Goal: Transaction & Acquisition: Book appointment/travel/reservation

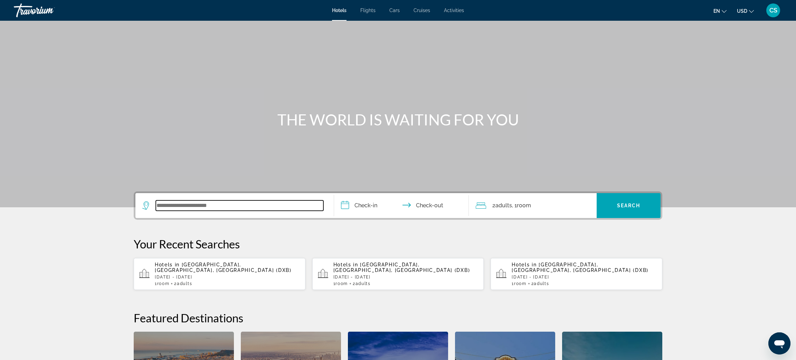
click at [164, 209] on input "Search widget" at bounding box center [240, 205] width 168 height 10
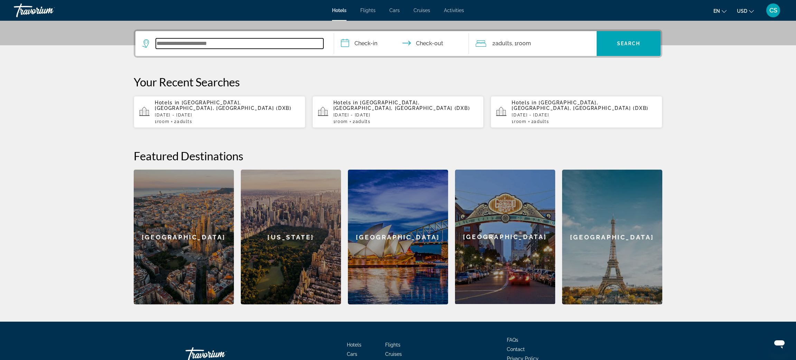
scroll to position [169, 0]
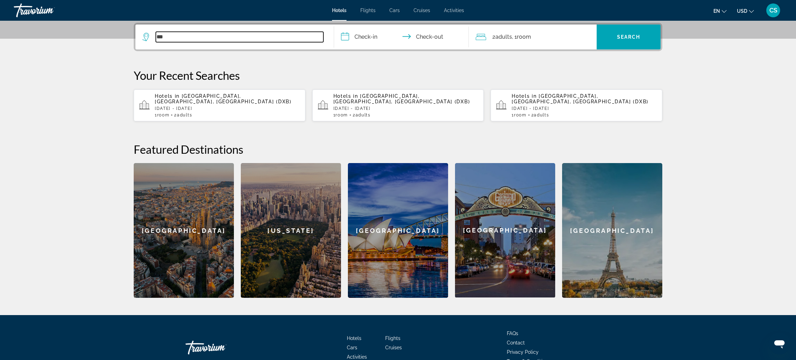
click at [172, 37] on input "***" at bounding box center [240, 37] width 168 height 10
type input "***"
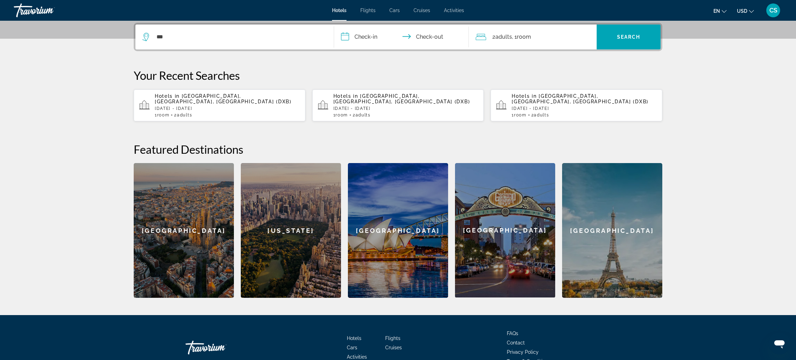
click at [183, 99] on span "[GEOGRAPHIC_DATA], [GEOGRAPHIC_DATA], [GEOGRAPHIC_DATA] (DXB)" at bounding box center [223, 98] width 137 height 11
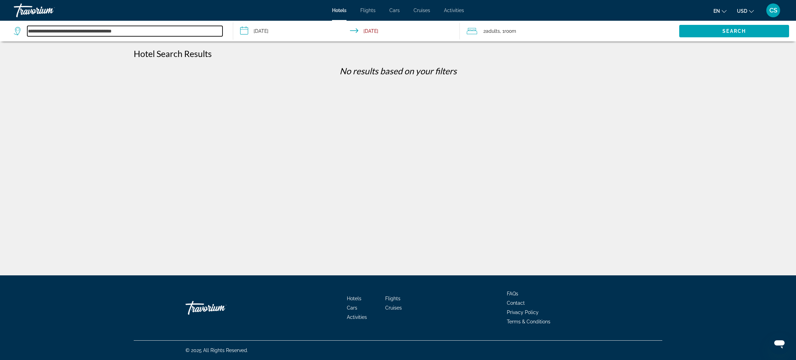
click at [101, 27] on input "**********" at bounding box center [124, 31] width 195 height 10
click at [146, 34] on input "**********" at bounding box center [124, 31] width 195 height 10
type input "*"
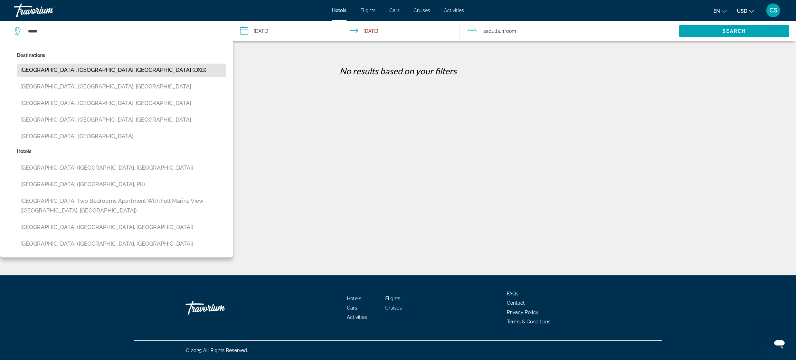
click at [122, 73] on button "[GEOGRAPHIC_DATA], [GEOGRAPHIC_DATA], [GEOGRAPHIC_DATA] (DXB)" at bounding box center [121, 70] width 209 height 13
type input "**********"
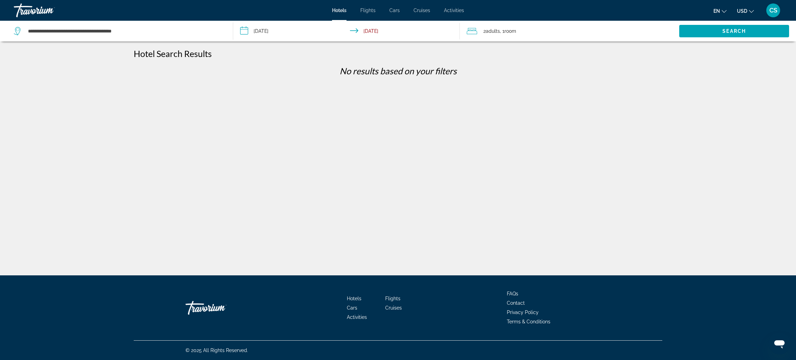
click at [258, 35] on input "**********" at bounding box center [347, 32] width 229 height 23
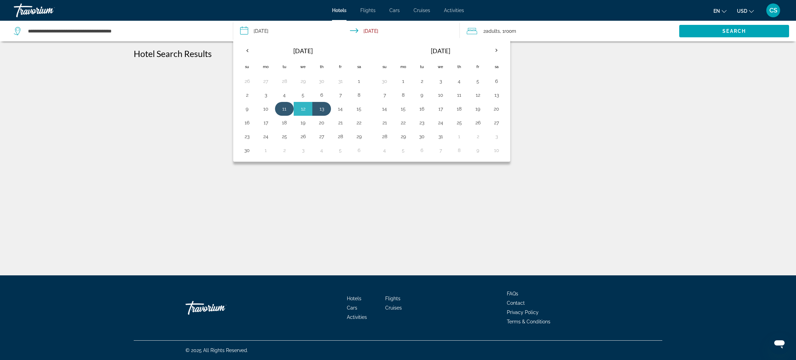
click at [284, 112] on button "11" at bounding box center [284, 109] width 11 height 10
click at [325, 111] on button "13" at bounding box center [321, 109] width 11 height 10
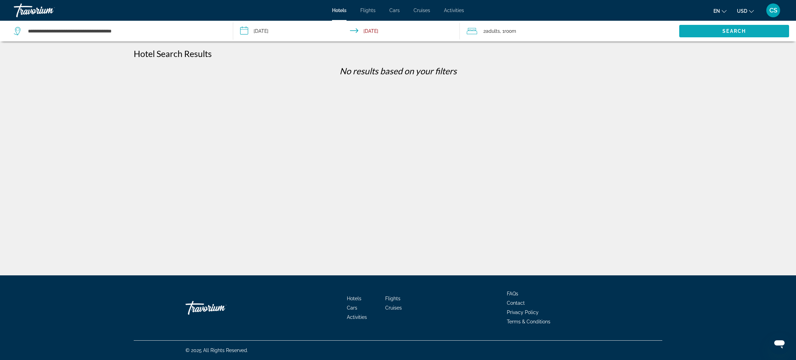
click at [728, 29] on span "Search" at bounding box center [734, 31] width 23 height 6
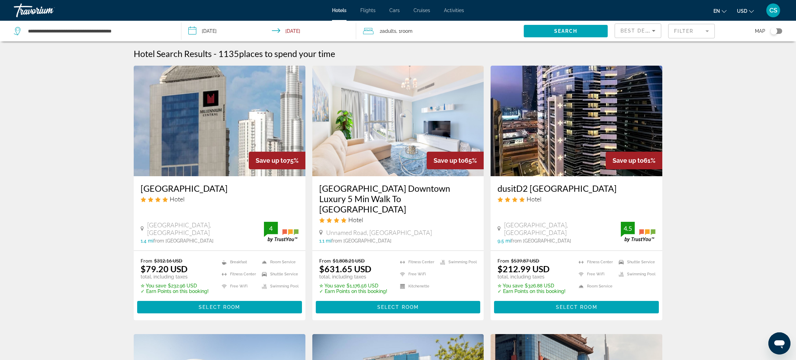
click at [190, 164] on img "Main content" at bounding box center [220, 121] width 172 height 111
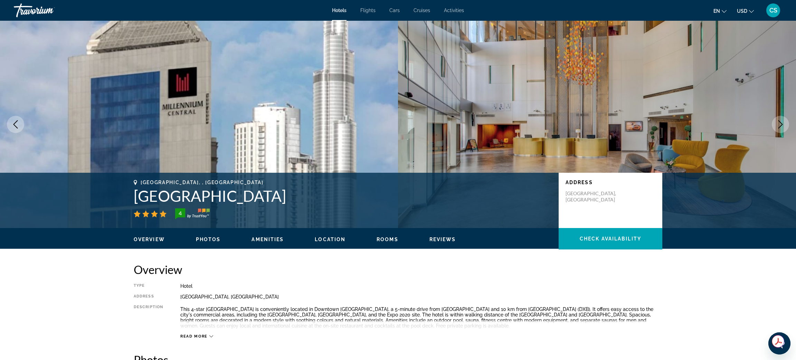
click at [781, 124] on icon "Next image" at bounding box center [780, 124] width 8 height 8
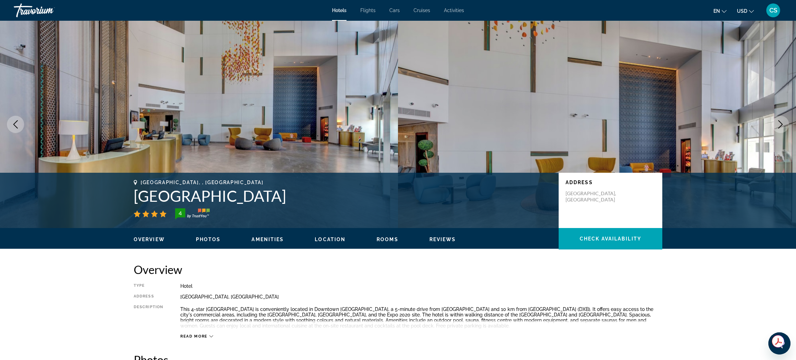
click at [781, 124] on icon "Next image" at bounding box center [780, 124] width 8 height 8
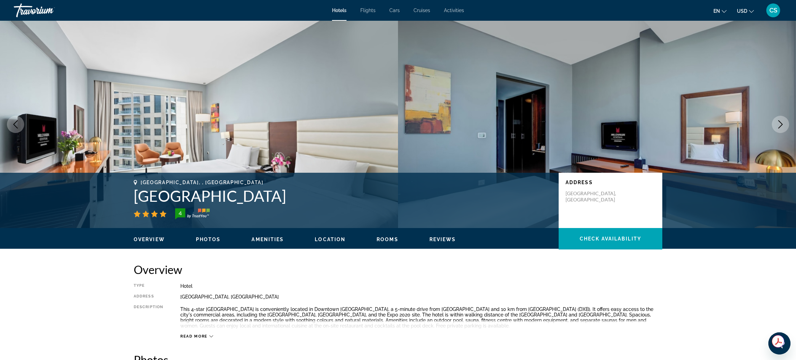
click at [781, 124] on icon "Next image" at bounding box center [780, 124] width 8 height 8
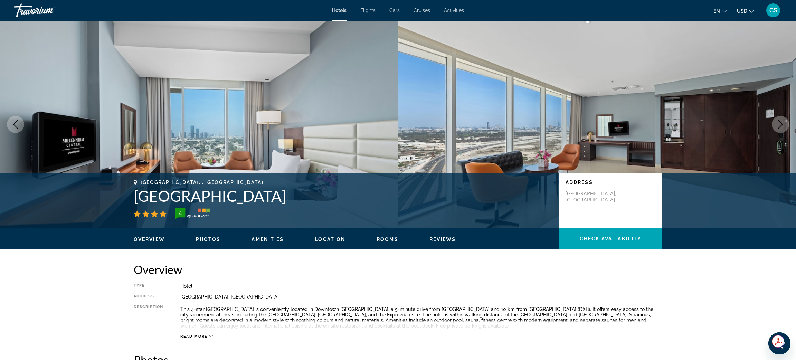
click at [781, 124] on icon "Next image" at bounding box center [780, 124] width 8 height 8
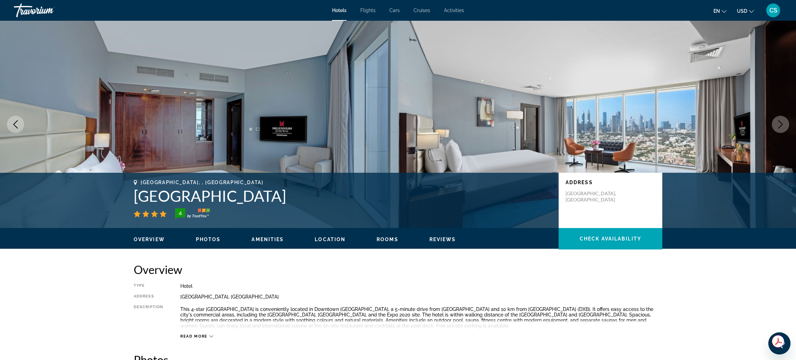
click at [781, 124] on icon "Next image" at bounding box center [780, 124] width 8 height 8
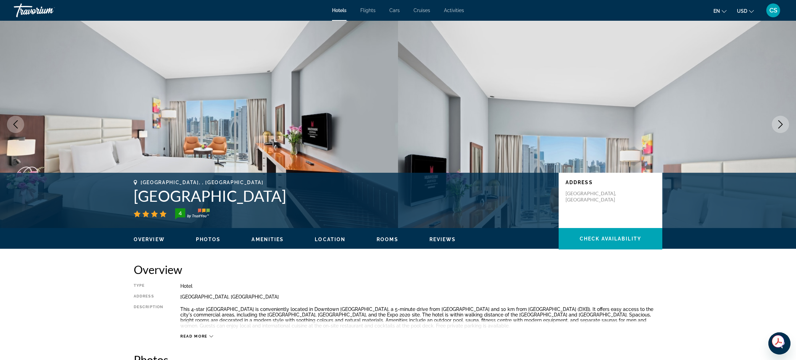
click at [781, 124] on icon "Next image" at bounding box center [780, 124] width 8 height 8
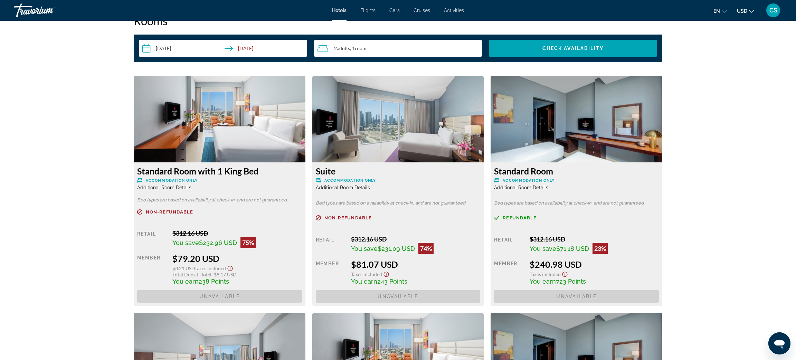
scroll to position [869, 0]
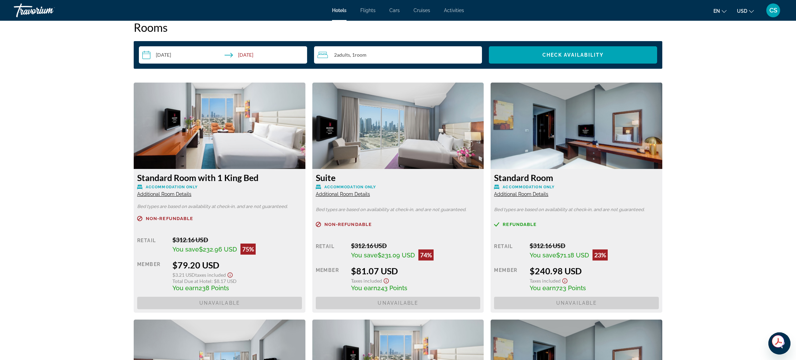
click at [172, 192] on span "Additional Room Details" at bounding box center [164, 194] width 54 height 6
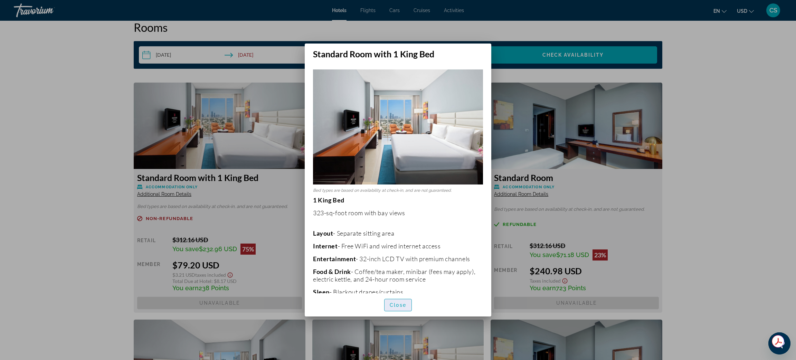
click at [387, 304] on span "button" at bounding box center [398, 305] width 27 height 17
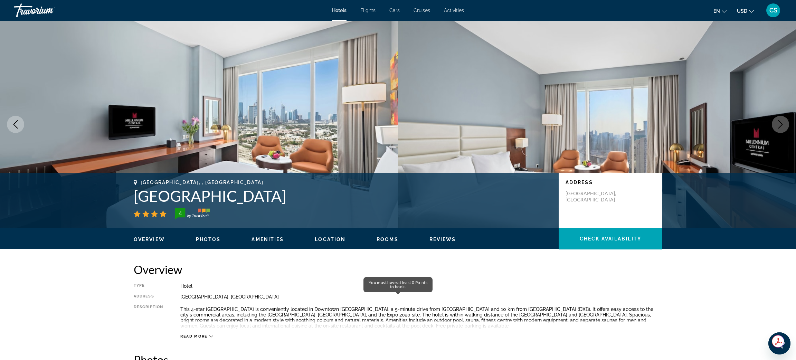
scroll to position [869, 0]
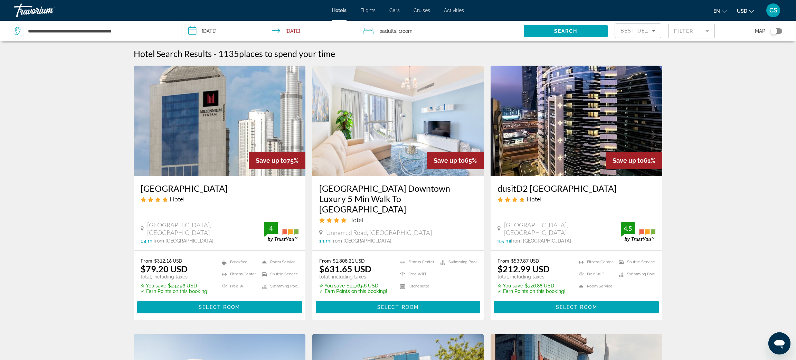
drag, startPoint x: 137, startPoint y: 187, endPoint x: 263, endPoint y: 188, distance: 126.1
click at [263, 188] on div "Millennium Central Downtown Hotel Al Asayel St. Business Bay, Dubai 1.4 mi from…" at bounding box center [220, 213] width 172 height 74
copy h3 "Millennium Central Downtown"
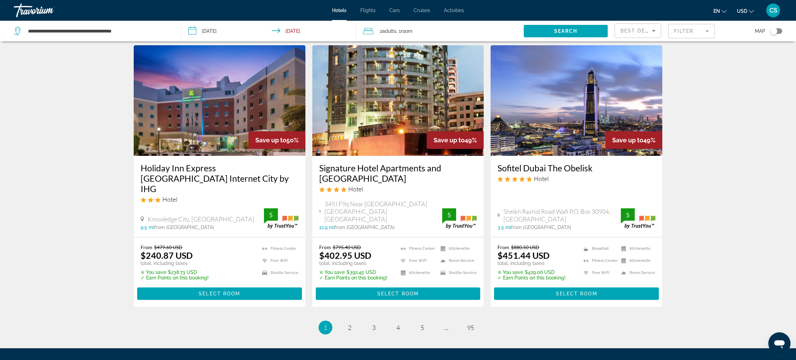
scroll to position [819, 0]
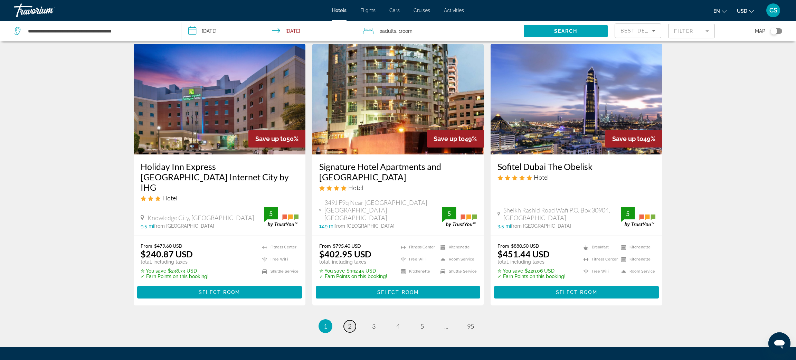
click at [347, 320] on link "page 2" at bounding box center [350, 326] width 12 height 12
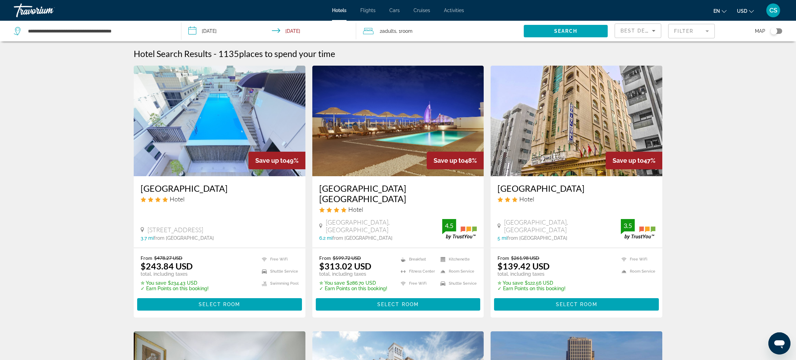
click at [691, 33] on mat-form-field "Filter" at bounding box center [691, 31] width 47 height 15
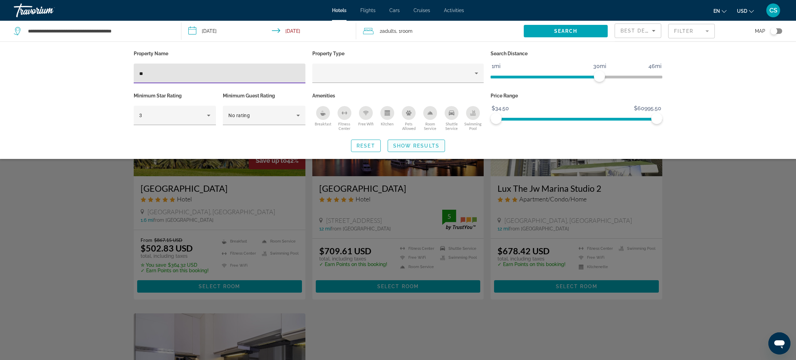
type input "**"
click at [432, 145] on span "Show Results" at bounding box center [416, 146] width 46 height 6
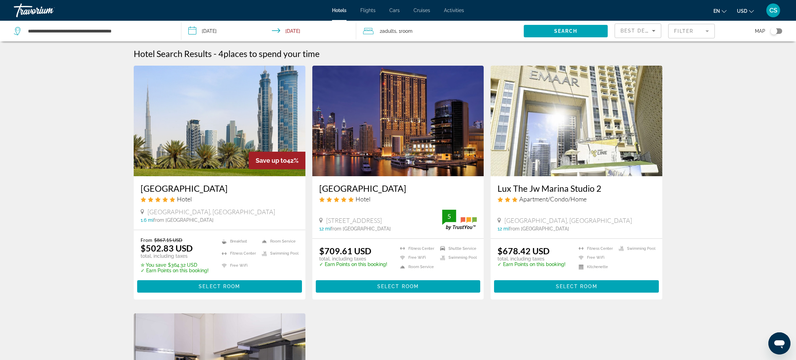
click at [221, 136] on img "Main content" at bounding box center [220, 121] width 172 height 111
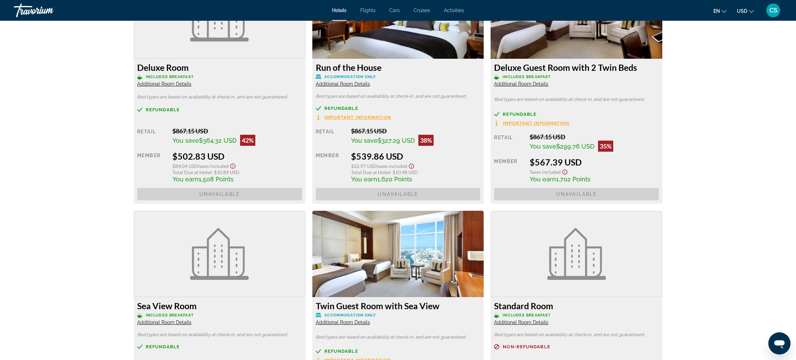
scroll to position [1010, 0]
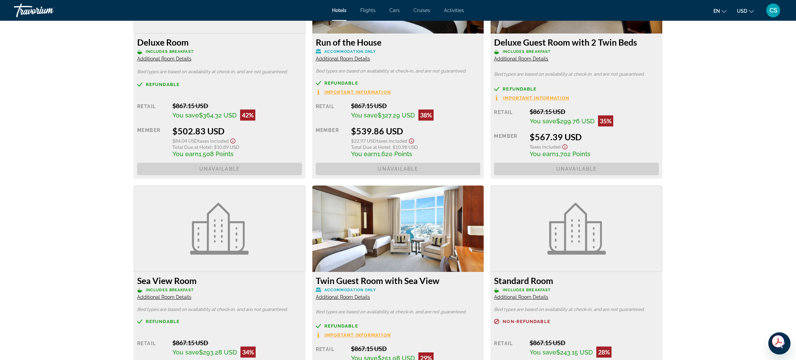
click at [169, 298] on span "Additional Room Details" at bounding box center [164, 297] width 54 height 6
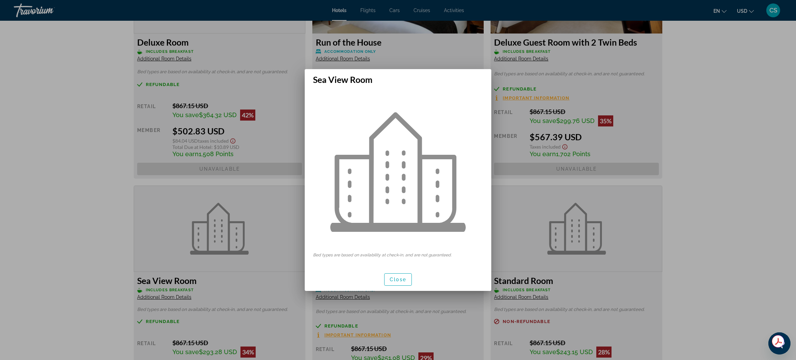
scroll to position [0, 0]
click at [157, 247] on div at bounding box center [398, 180] width 796 height 360
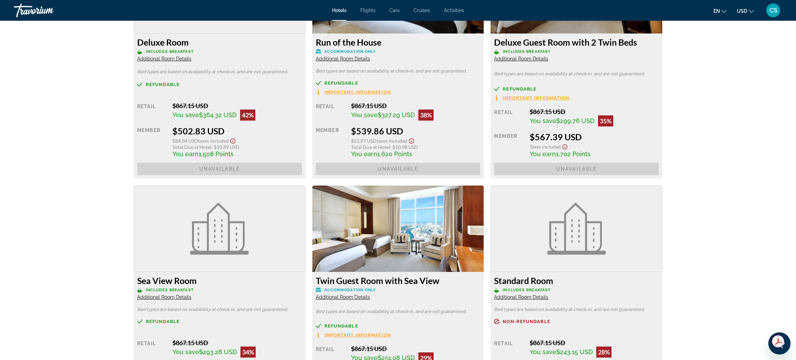
scroll to position [1010, 0]
click at [152, 57] on span "Additional Room Details" at bounding box center [164, 59] width 54 height 6
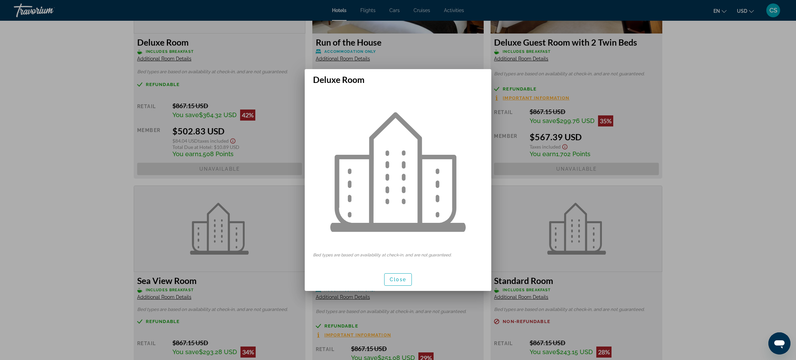
click at [152, 57] on div at bounding box center [398, 180] width 796 height 360
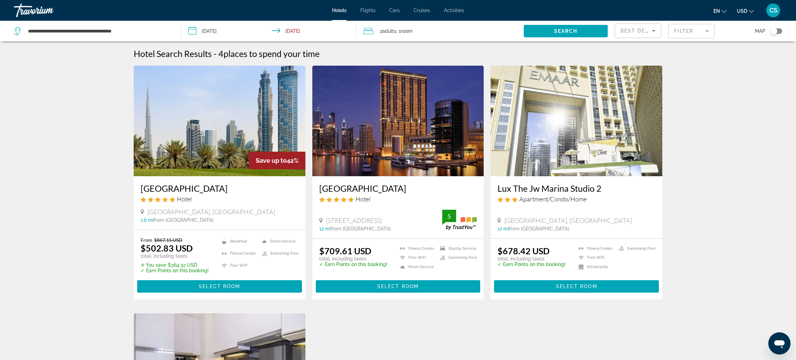
click at [678, 29] on mat-form-field "Filter" at bounding box center [691, 31] width 47 height 15
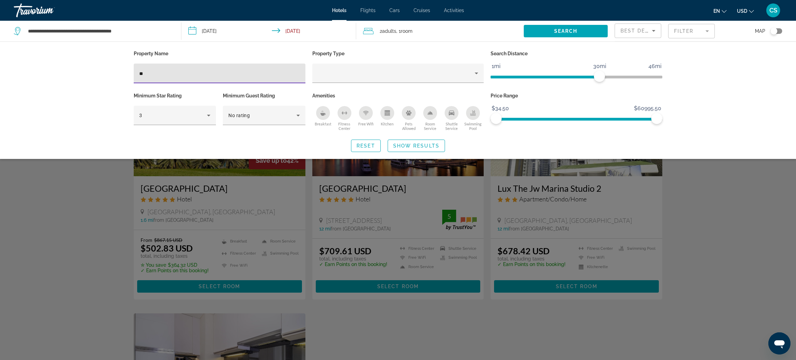
type input "*"
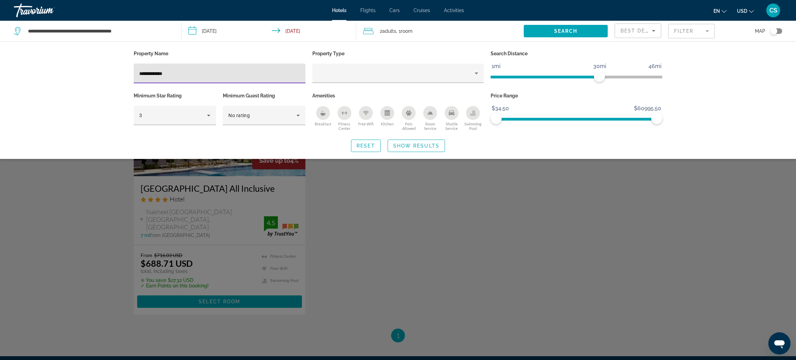
type input "**********"
click at [174, 202] on div "Search widget" at bounding box center [398, 232] width 796 height 256
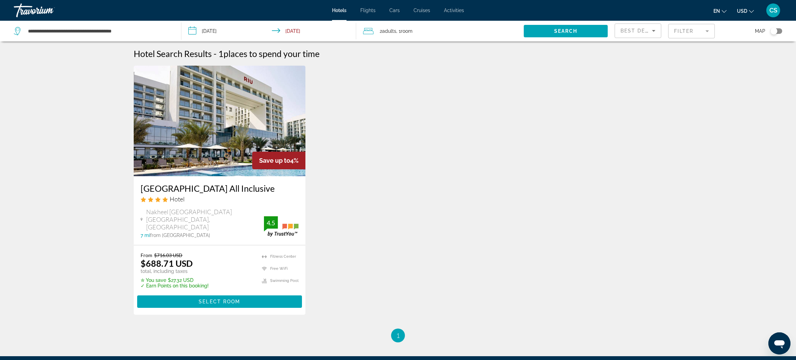
click at [211, 33] on input "**********" at bounding box center [269, 32] width 177 height 23
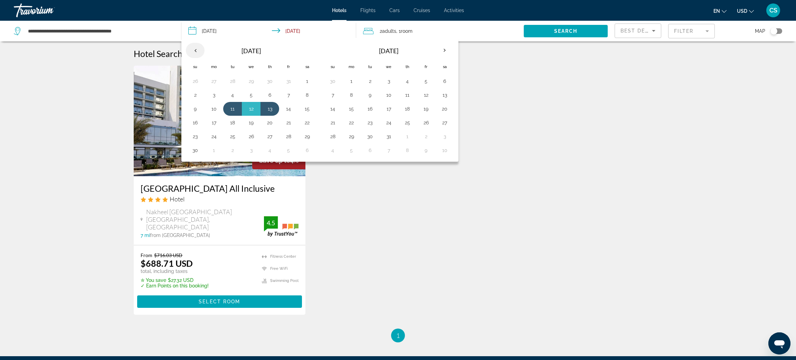
click at [197, 53] on th "Previous month" at bounding box center [195, 50] width 19 height 15
click at [290, 142] on td "31" at bounding box center [288, 137] width 19 height 14
click at [289, 135] on button "31" at bounding box center [288, 137] width 11 height 10
click at [290, 137] on button "31" at bounding box center [288, 137] width 11 height 10
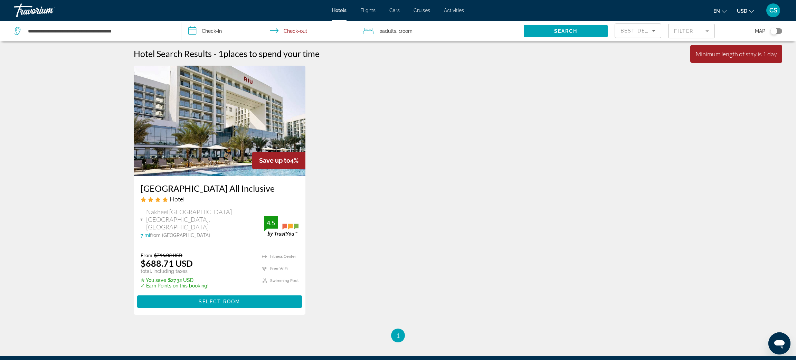
click at [222, 25] on input "**********" at bounding box center [269, 32] width 177 height 23
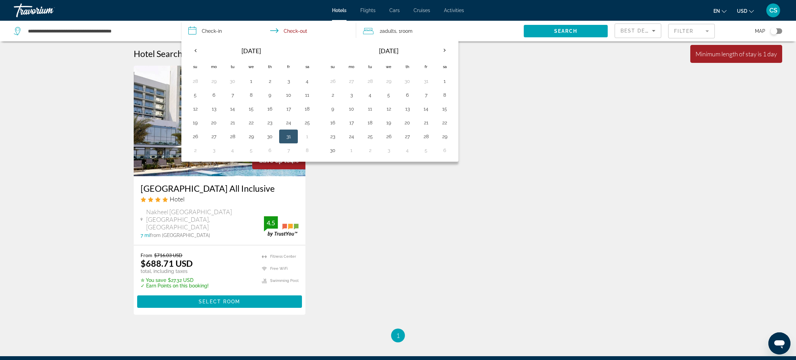
click at [290, 140] on button "31" at bounding box center [288, 137] width 11 height 10
click at [351, 97] on button "3" at bounding box center [351, 95] width 11 height 10
type input "**********"
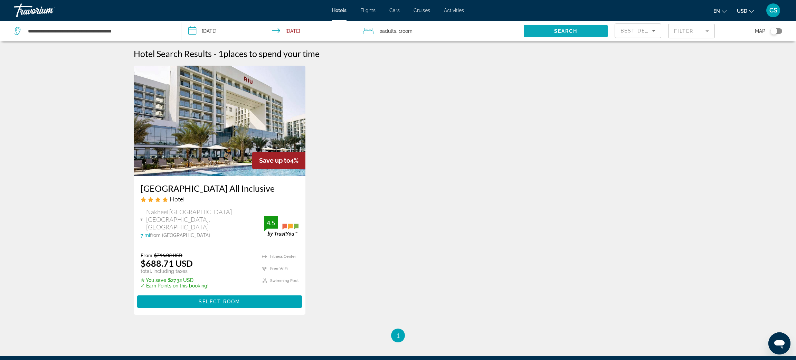
click at [586, 30] on span "Search widget" at bounding box center [566, 31] width 84 height 17
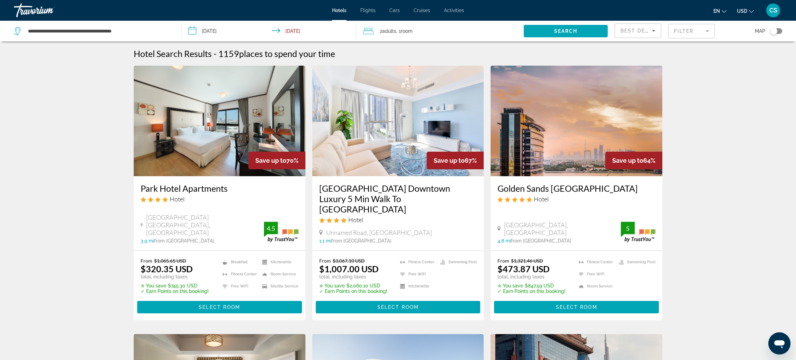
click at [686, 32] on mat-form-field "Filter" at bounding box center [691, 31] width 47 height 15
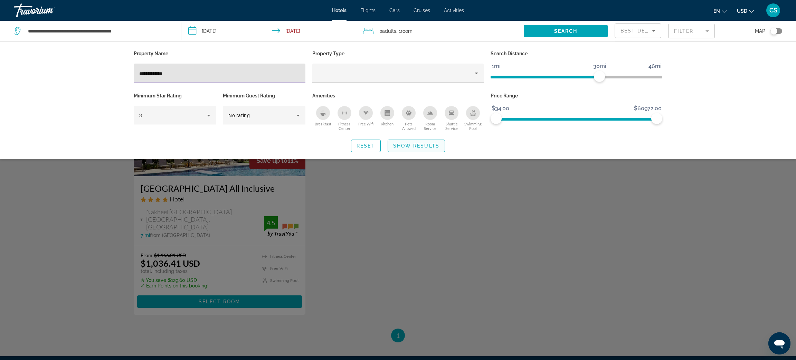
type input "**********"
click at [412, 144] on span "Show Results" at bounding box center [416, 146] width 46 height 6
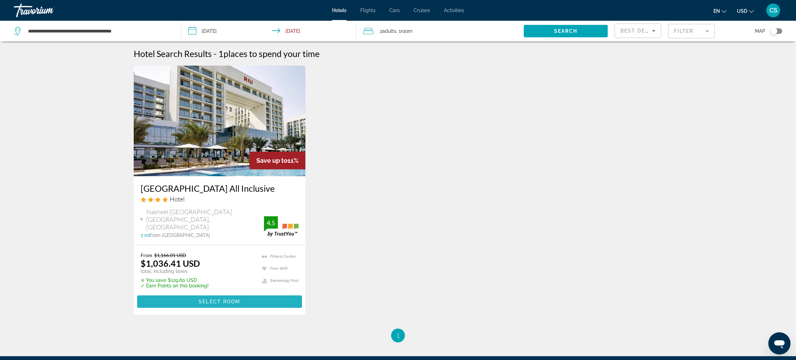
click at [204, 304] on span "Select Room" at bounding box center [219, 302] width 41 height 6
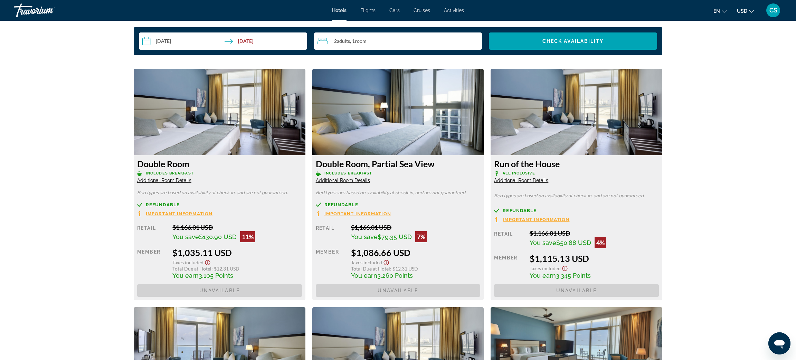
scroll to position [912, 0]
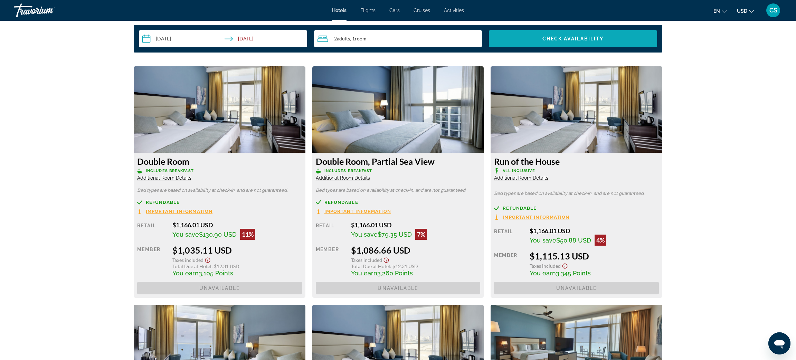
click at [577, 40] on span "Check Availability" at bounding box center [573, 39] width 62 height 6
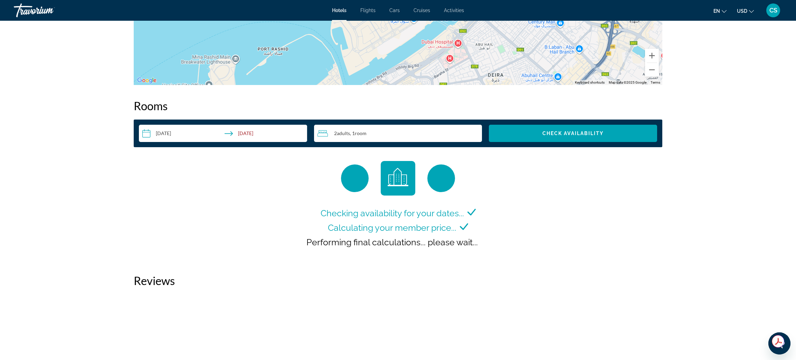
scroll to position [819, 0]
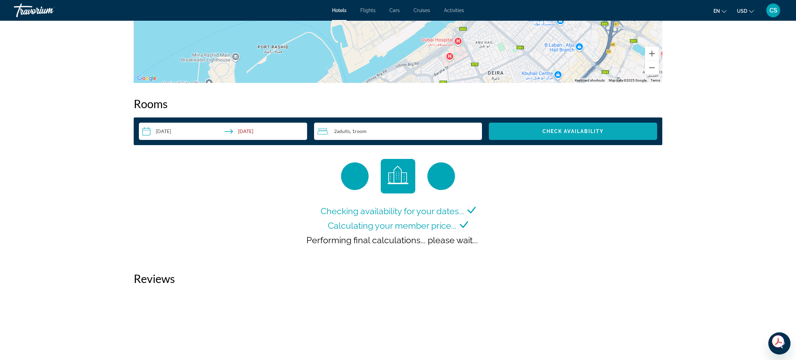
click at [571, 131] on span "Check Availability" at bounding box center [573, 132] width 62 height 6
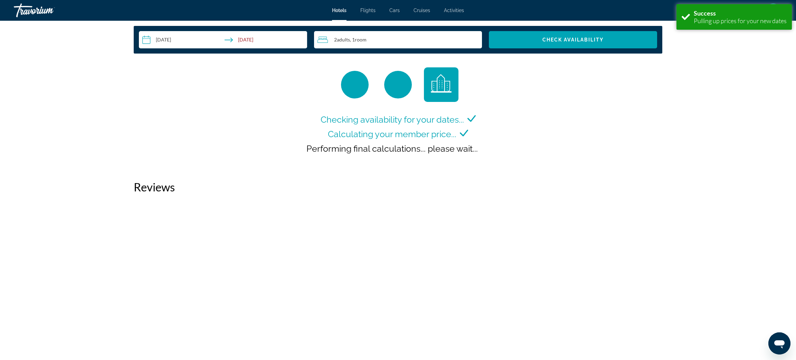
scroll to position [915, 0]
